Goal: Task Accomplishment & Management: Complete application form

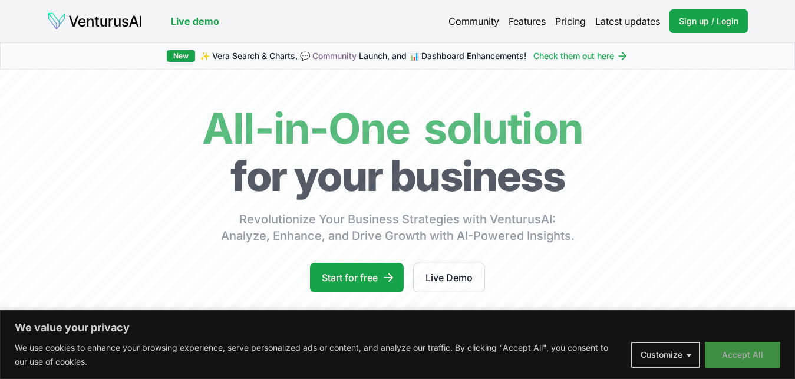
click at [725, 354] on button "Accept All" at bounding box center [742, 355] width 75 height 26
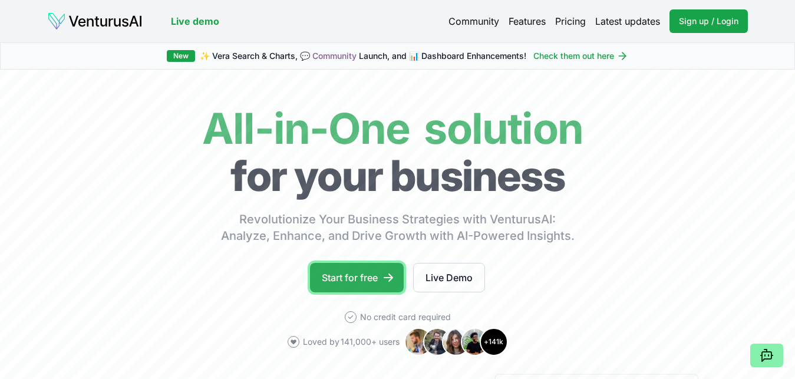
click at [351, 279] on link "Start for free" at bounding box center [357, 277] width 94 height 29
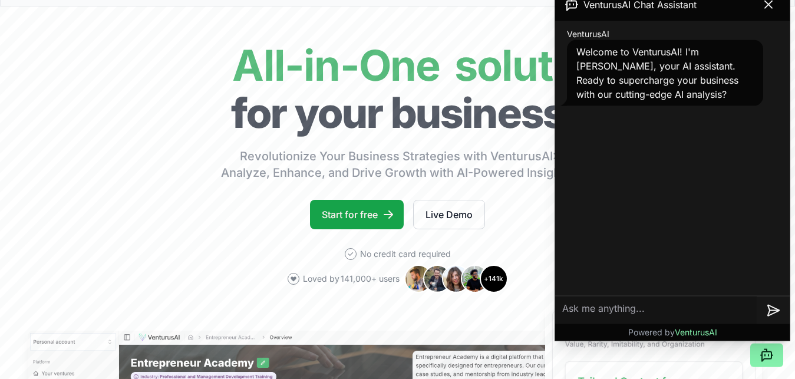
scroll to position [91, 0]
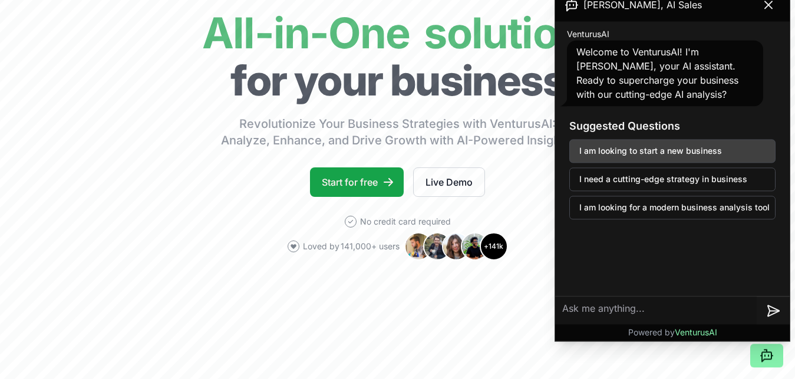
click at [694, 149] on button "I am looking to start a new business" at bounding box center [672, 151] width 206 height 24
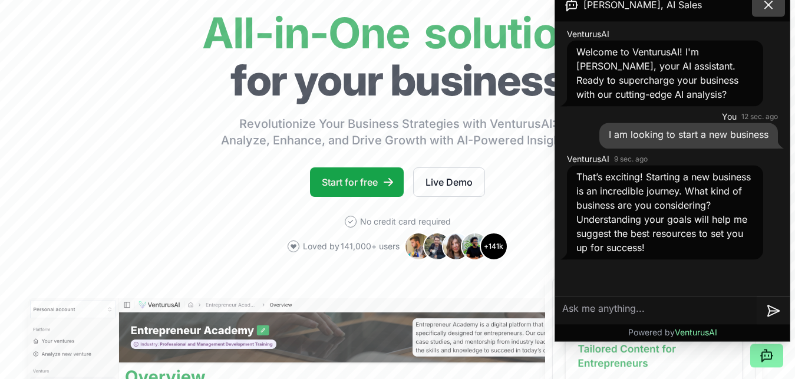
click at [766, 7] on icon at bounding box center [768, 4] width 7 height 7
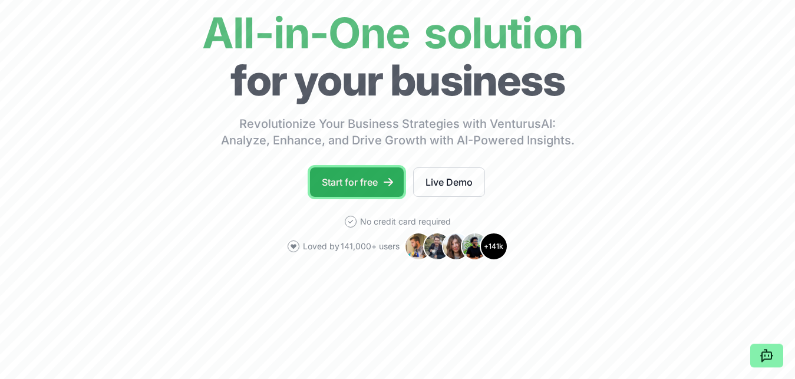
click at [345, 187] on link "Start for free" at bounding box center [357, 181] width 94 height 29
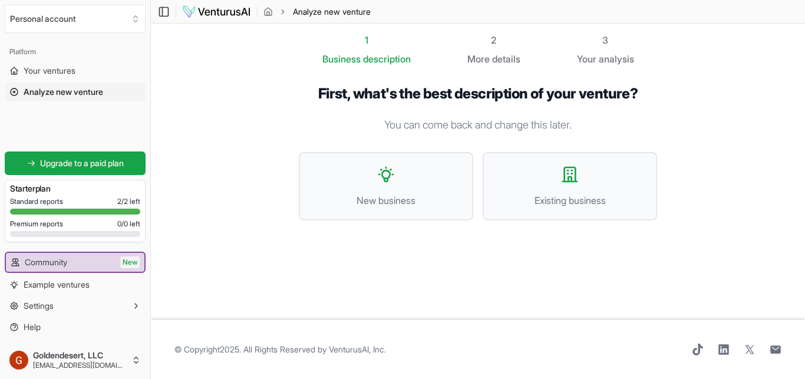
click at [447, 124] on p "You can come back and change this later." at bounding box center [478, 125] width 358 height 17
click at [393, 184] on button "New business" at bounding box center [386, 186] width 175 height 68
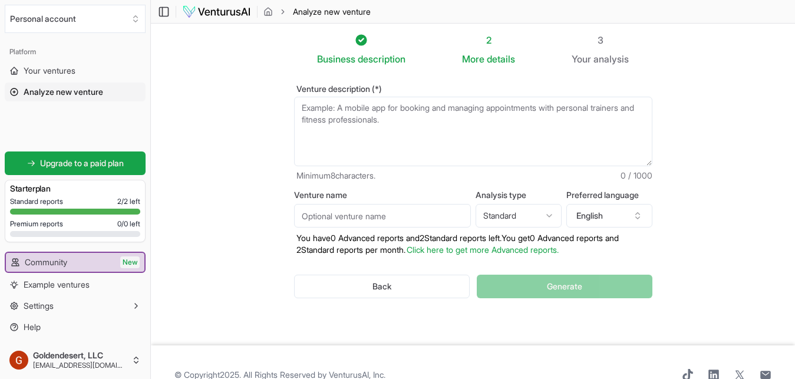
drag, startPoint x: 781, startPoint y: 164, endPoint x: 786, endPoint y: 116, distance: 48.0
click at [786, 116] on section "Business description 2 More details 3 Your analysis Venture description (*) Min…" at bounding box center [473, 185] width 644 height 322
drag, startPoint x: 783, startPoint y: 119, endPoint x: 766, endPoint y: 224, distance: 106.3
click at [766, 224] on section "Business description 2 More details 3 Your analysis Venture description (*) Min…" at bounding box center [473, 185] width 644 height 322
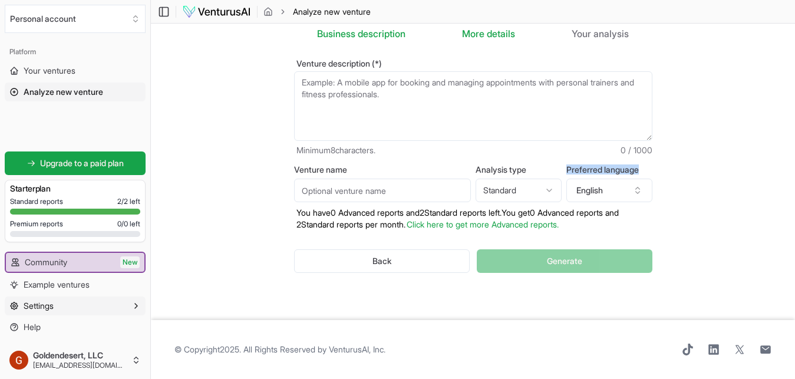
click at [74, 305] on button "Settings" at bounding box center [75, 306] width 141 height 19
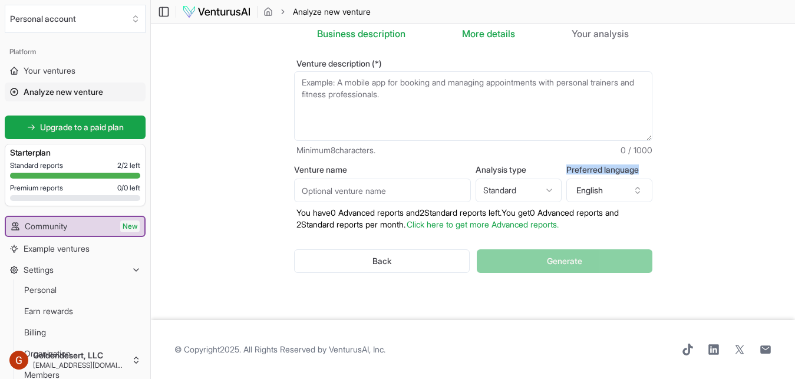
click at [669, 180] on div "Venture description (*) Minimum 8 characters. 0 / 1000 Venture name Analysis ty…" at bounding box center [473, 176] width 396 height 270
click at [592, 190] on button "English" at bounding box center [610, 191] width 86 height 24
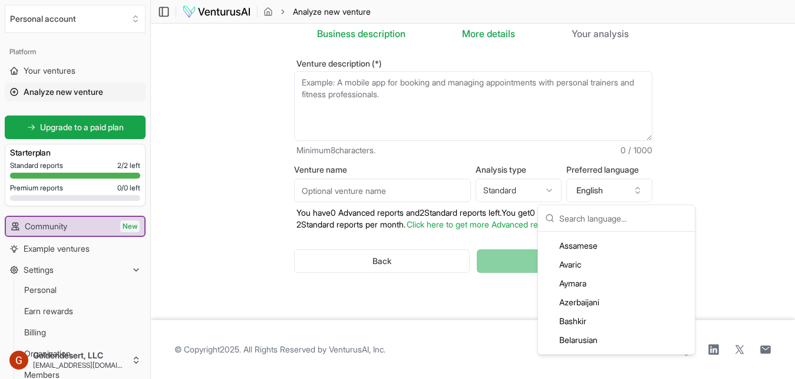
scroll to position [113, 0]
click at [583, 264] on div "Arabic" at bounding box center [617, 262] width 152 height 19
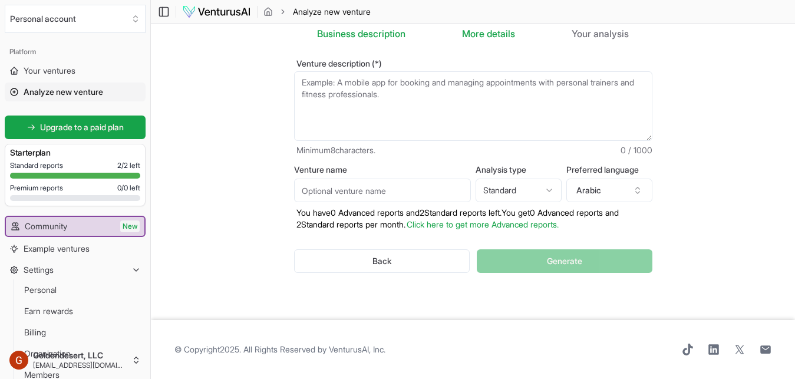
scroll to position [0, 0]
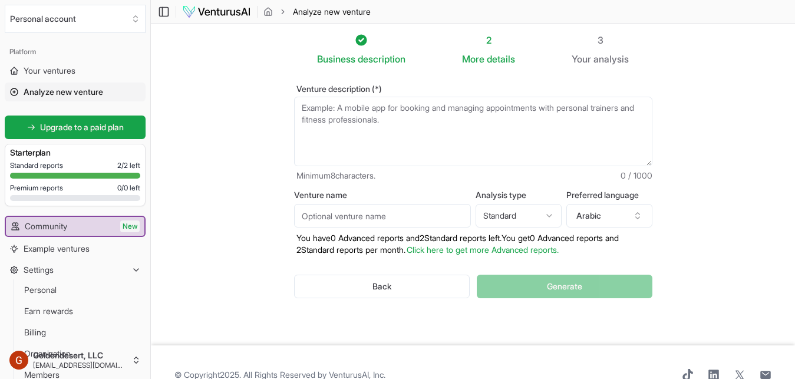
click at [390, 116] on textarea "Venture description (*)" at bounding box center [473, 132] width 358 height 70
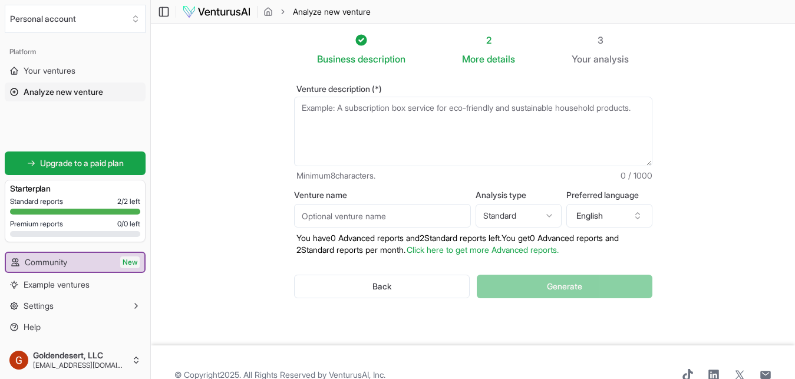
click at [536, 211] on html "We value your privacy We use cookies to enhance your browsing experience, serve…" at bounding box center [397, 189] width 795 height 379
click at [746, 166] on html "We value your privacy We use cookies to enhance your browsing experience, serve…" at bounding box center [397, 189] width 795 height 379
click at [358, 120] on textarea "Venture description (*)" at bounding box center [473, 132] width 358 height 70
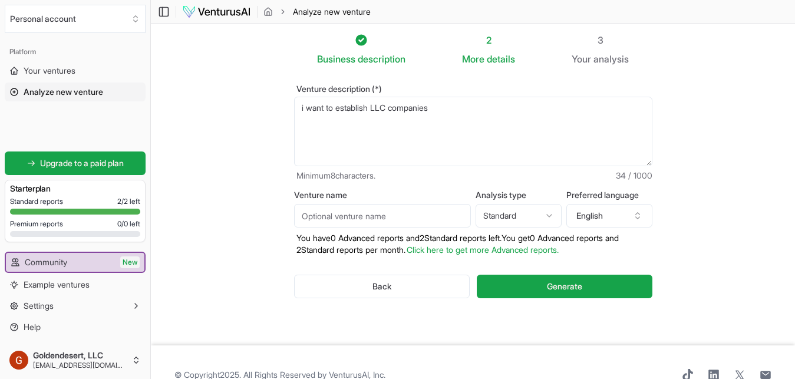
click at [371, 112] on textarea "i want to establish LLC companies" at bounding box center [473, 132] width 358 height 70
click at [471, 115] on textarea "i want to establish USA LLC companies" at bounding box center [473, 132] width 358 height 70
type textarea "i want to establish USA LLC companies for arab gulf world plus creating stripe …"
click at [368, 216] on input "Venture name" at bounding box center [382, 216] width 177 height 24
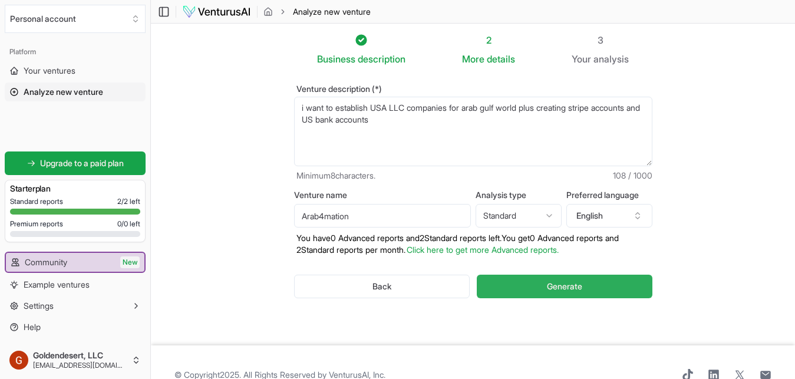
type input "Arab4mation"
click at [591, 288] on button "Generate" at bounding box center [564, 287] width 175 height 24
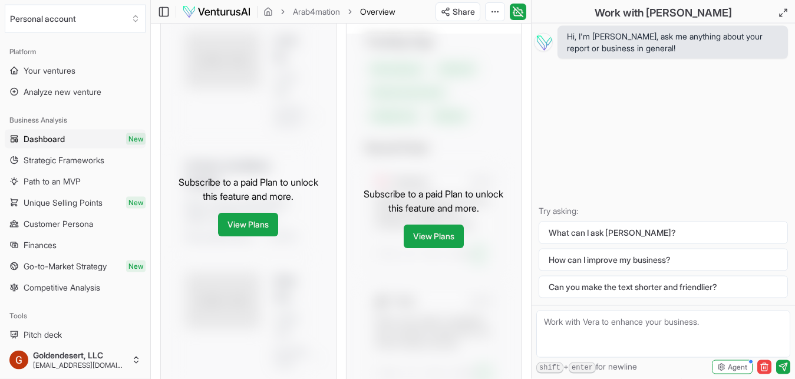
scroll to position [805, 0]
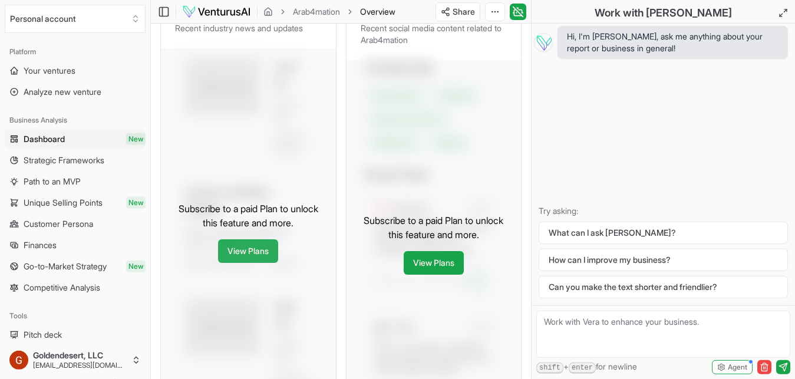
click at [267, 263] on link "View Plans" at bounding box center [248, 251] width 60 height 24
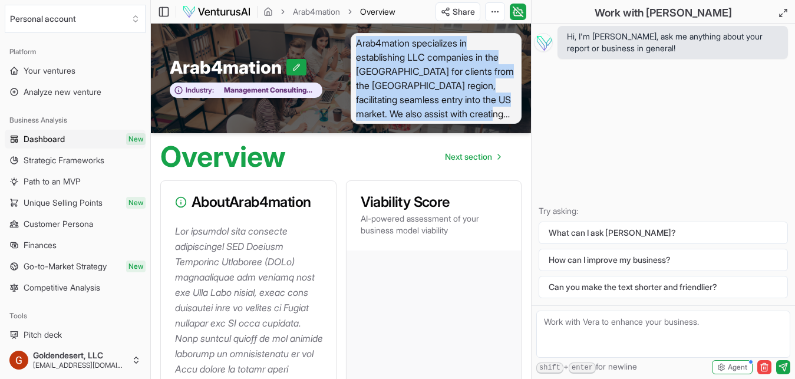
drag, startPoint x: 503, startPoint y: 115, endPoint x: 357, endPoint y: 45, distance: 161.4
click at [357, 45] on span "Arab4mation specializes in establishing LLC companies in the USA for clients fr…" at bounding box center [437, 78] width 172 height 91
click at [294, 63] on icon at bounding box center [296, 67] width 8 height 8
